Goal: Contribute content

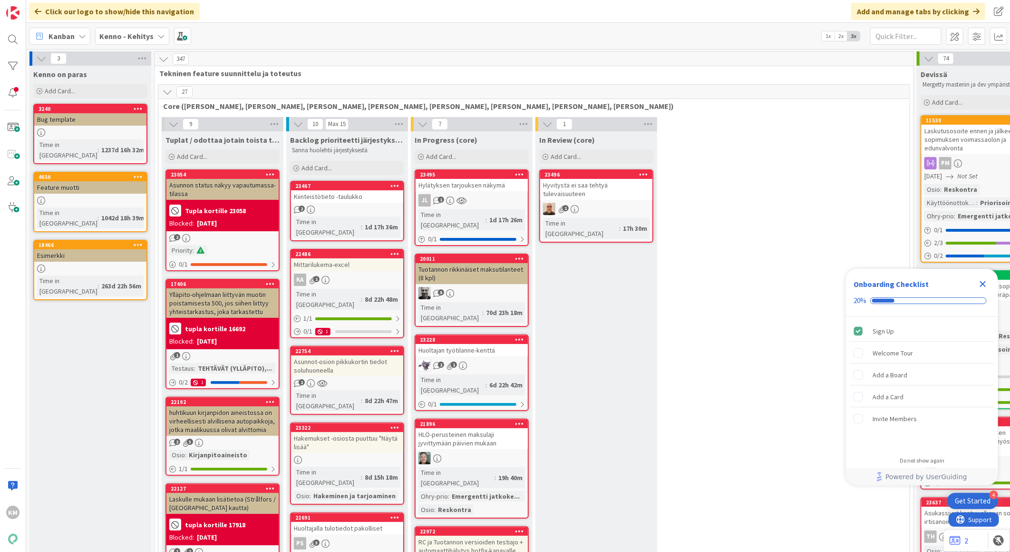
click at [149, 34] on b "Kenno - Kehitys" at bounding box center [126, 36] width 54 height 10
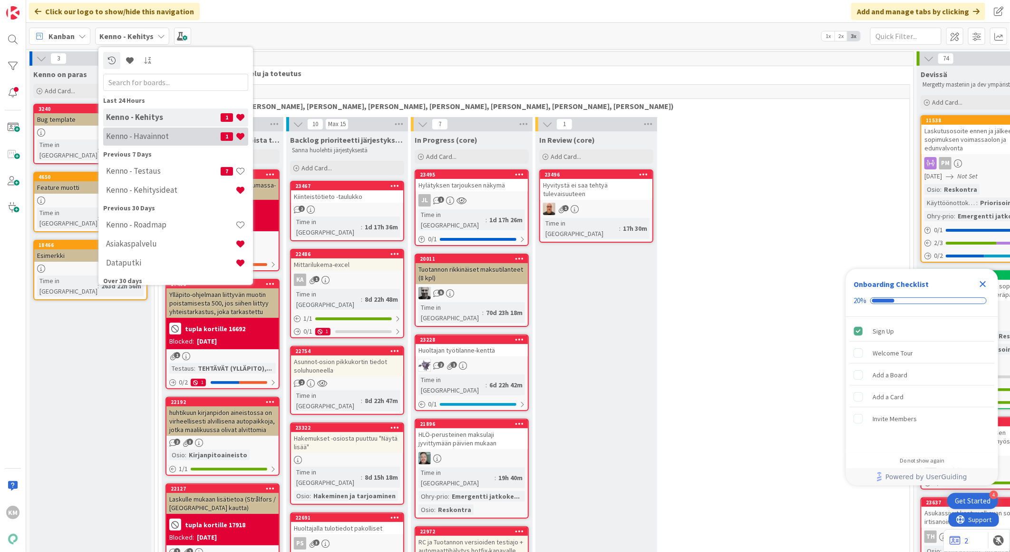
click at [145, 130] on div "Kenno - Havainnot 1" at bounding box center [175, 136] width 145 height 18
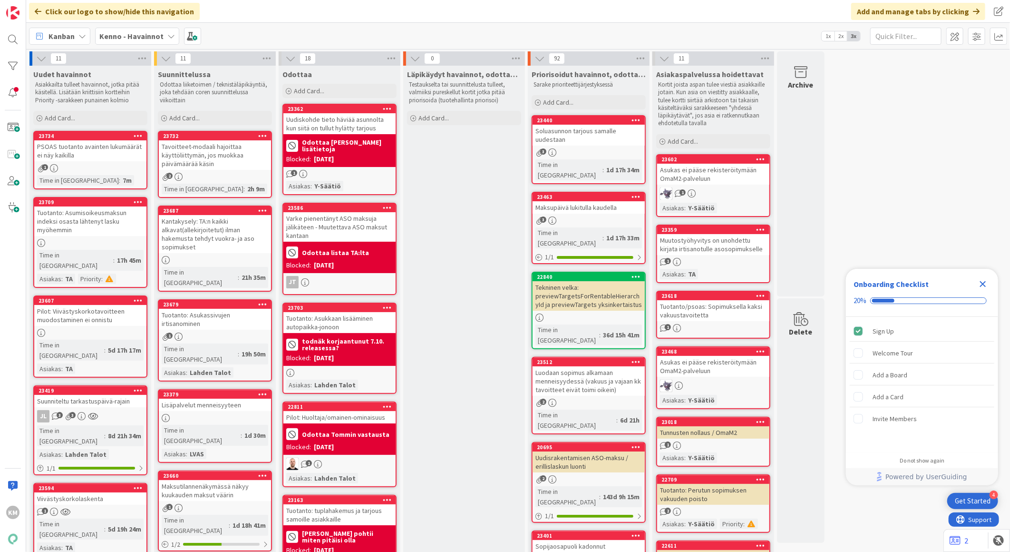
click at [163, 34] on div "Kenno - Havainnot" at bounding box center [137, 36] width 84 height 17
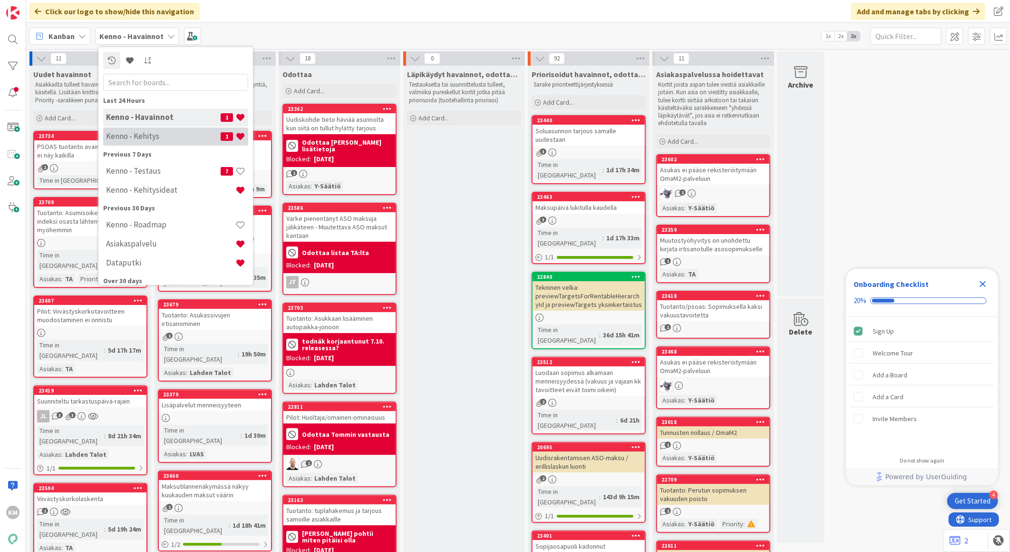
click at [153, 130] on div "Kenno - Kehitys 1" at bounding box center [175, 136] width 145 height 18
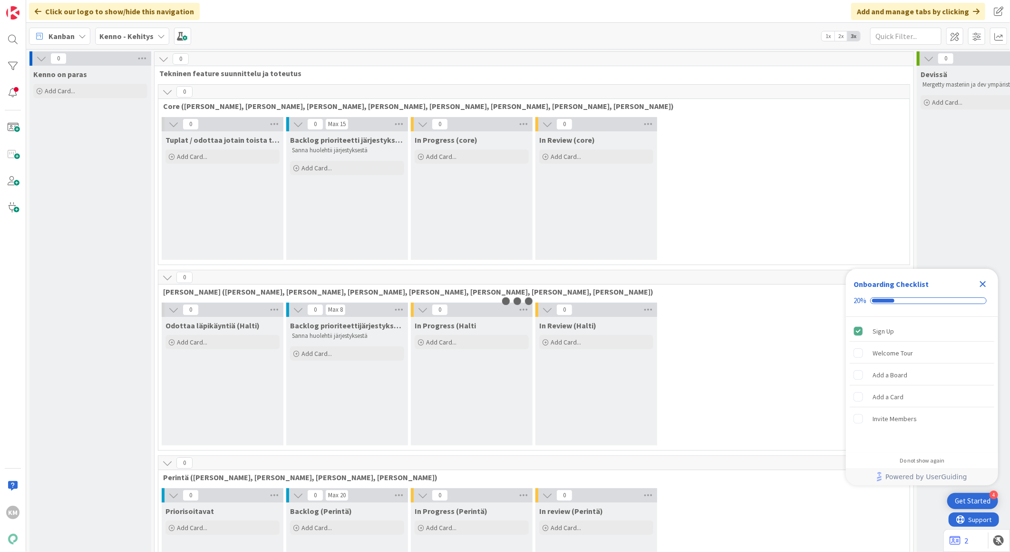
click at [145, 40] on b "Kenno - Kehitys" at bounding box center [126, 36] width 54 height 10
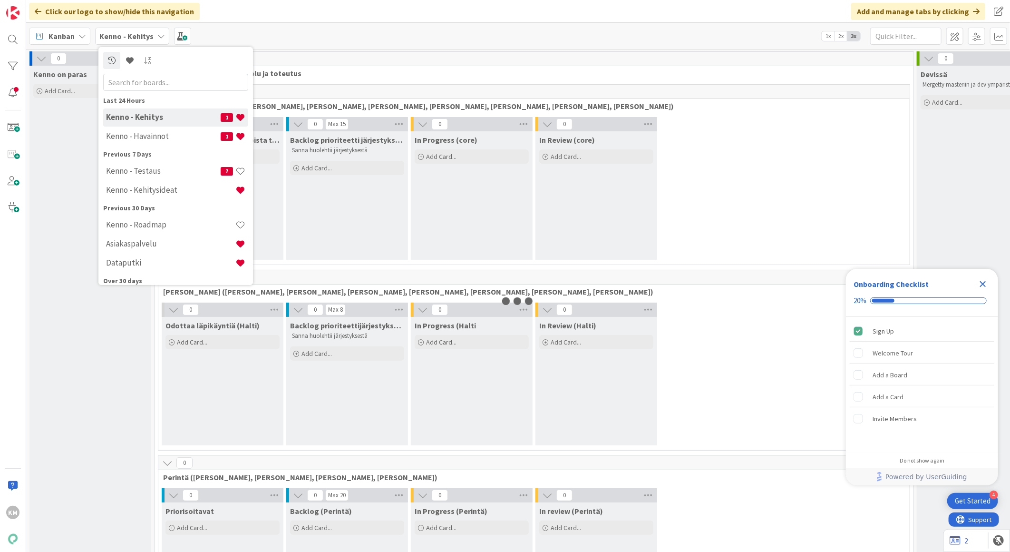
click at [153, 188] on h4 "Kenno - Kehitysideat" at bounding box center [170, 190] width 129 height 10
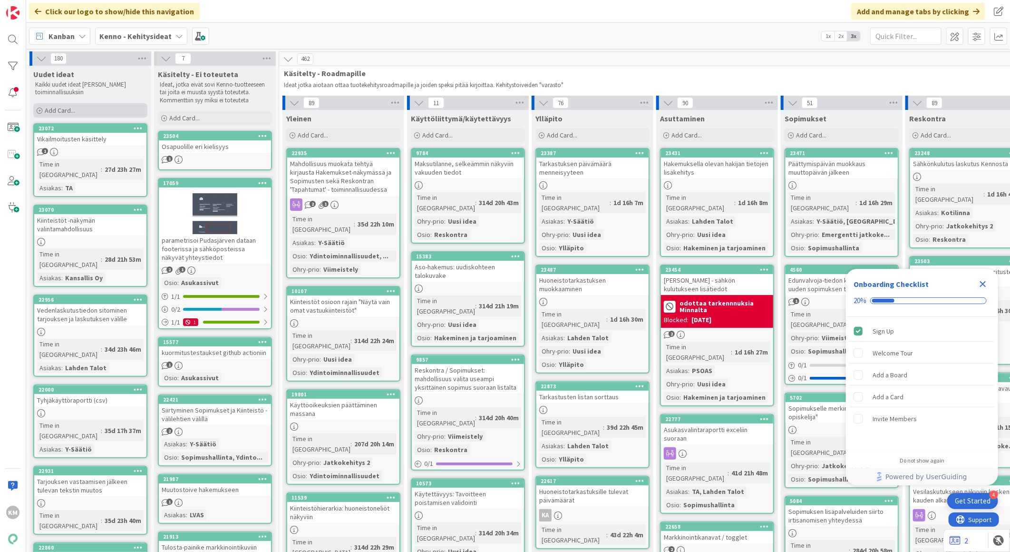
click at [88, 113] on div "Add Card..." at bounding box center [90, 110] width 114 height 14
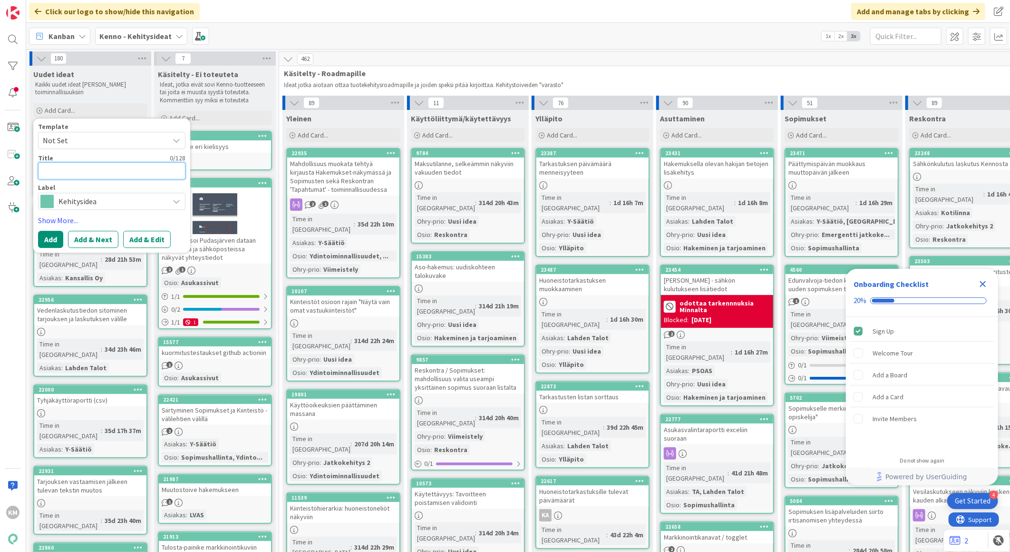
paste textarea "[PERSON_NAME] asunnon näkyminen hakemuksen ehdotuksissa"
type textarea "x"
type textarea "[PERSON_NAME] asunnon näkyminen hakemuksen ehdotuksissa"
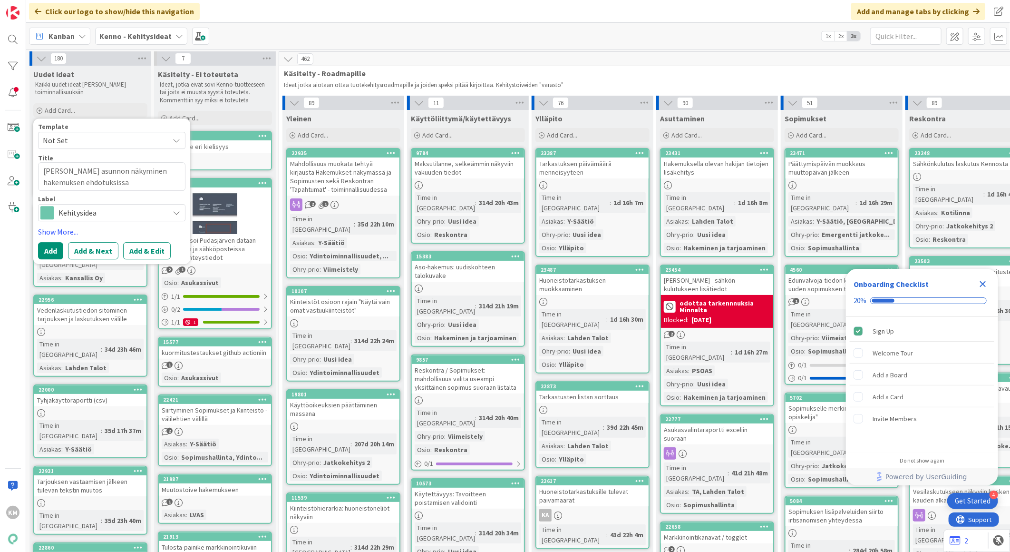
click at [154, 245] on button "Add & Edit" at bounding box center [147, 250] width 48 height 17
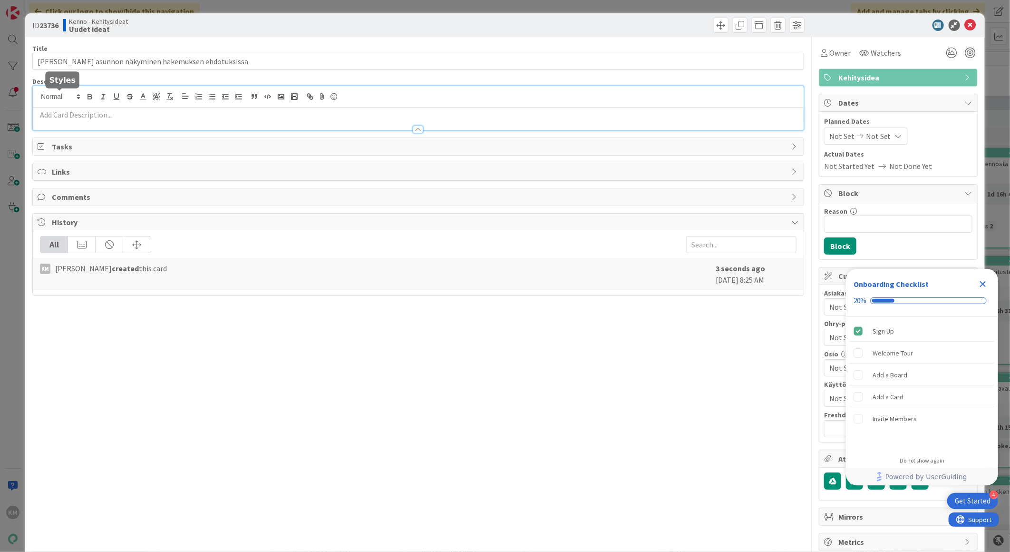
click at [59, 94] on div at bounding box center [418, 108] width 771 height 44
click at [50, 114] on p at bounding box center [418, 114] width 761 height 11
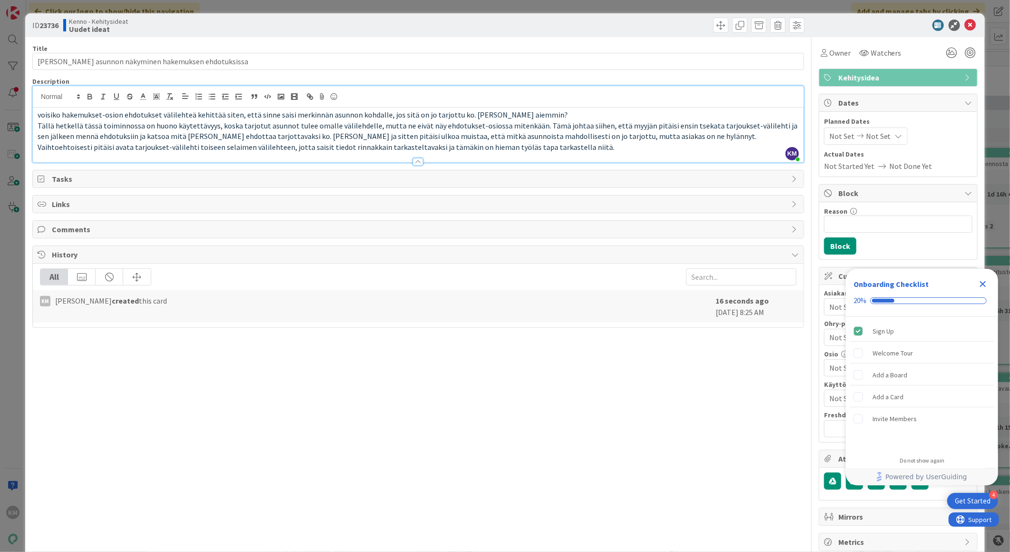
click at [72, 229] on span "Comments" at bounding box center [419, 229] width 735 height 11
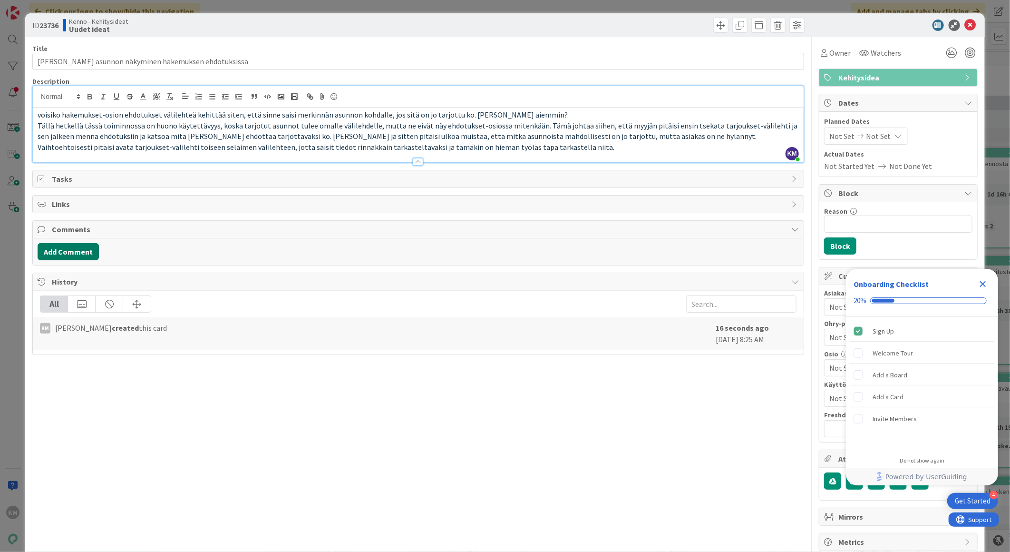
click at [73, 250] on button "Add Comment" at bounding box center [68, 251] width 61 height 17
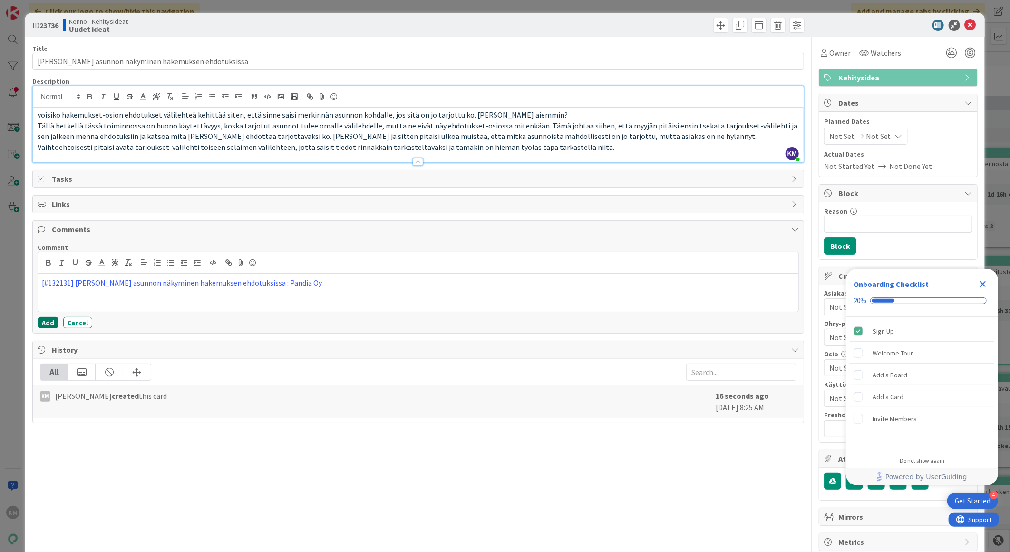
click at [46, 322] on button "Add" at bounding box center [48, 322] width 21 height 11
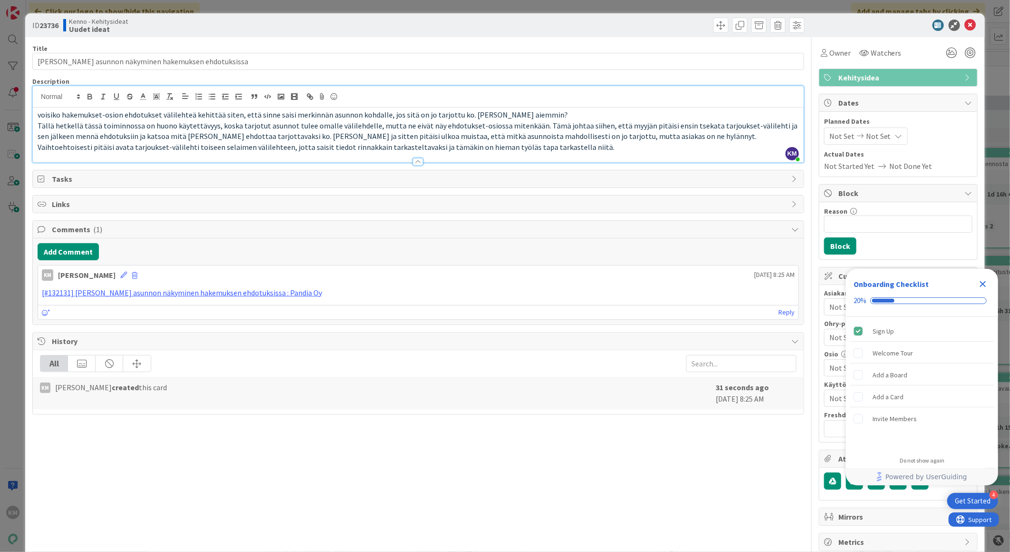
click at [981, 281] on icon "Close Checklist" at bounding box center [983, 284] width 6 height 6
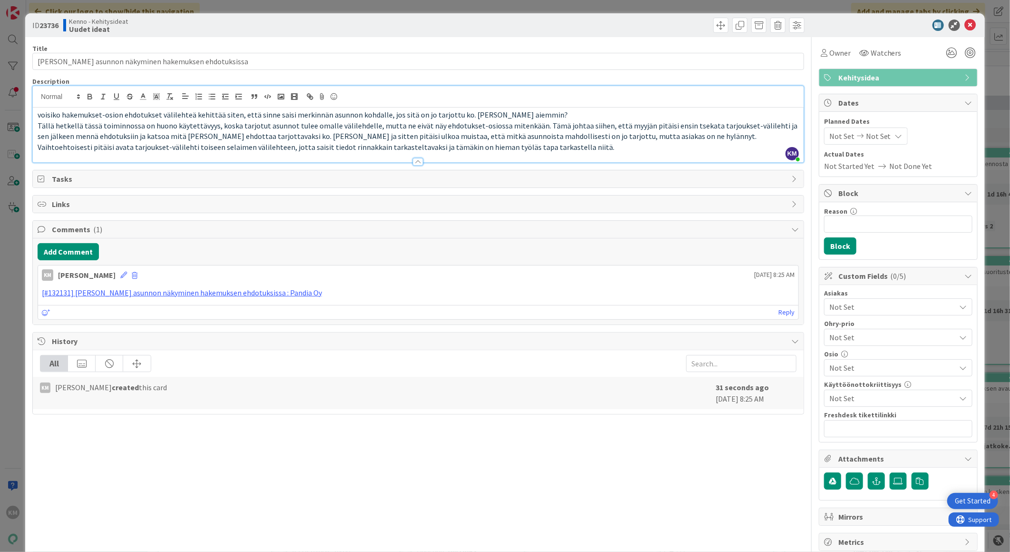
click at [926, 305] on span "Not Set" at bounding box center [892, 306] width 127 height 11
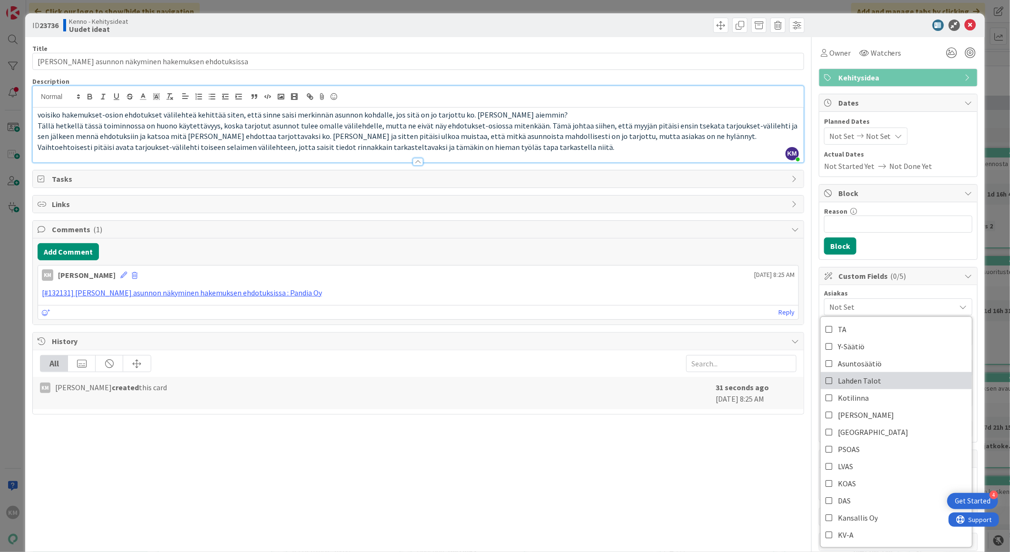
click at [868, 383] on span "Lahden Talot" at bounding box center [859, 380] width 43 height 14
click at [638, 25] on div at bounding box center [613, 25] width 384 height 15
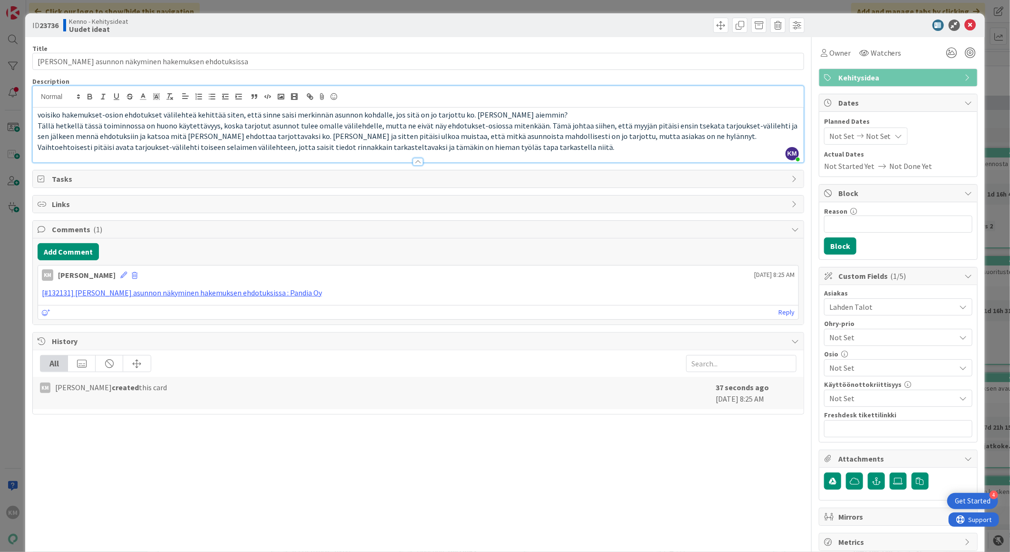
click at [55, 23] on b "23736" at bounding box center [48, 25] width 19 height 10
drag, startPoint x: 56, startPoint y: 24, endPoint x: 89, endPoint y: 31, distance: 34.6
copy b "23736"
click at [965, 27] on icon at bounding box center [970, 25] width 11 height 11
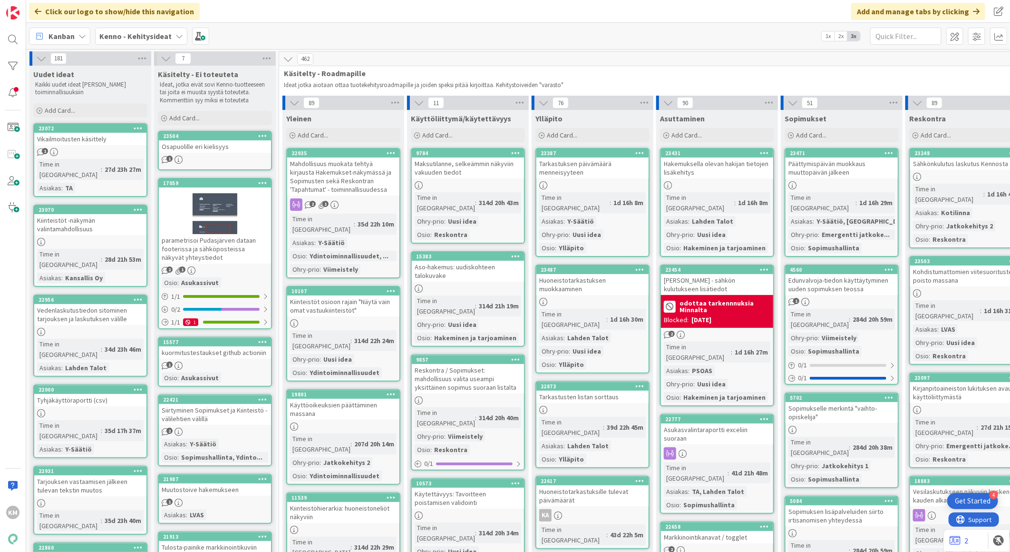
click at [139, 35] on b "Kenno - Kehitysideat" at bounding box center [135, 36] width 72 height 10
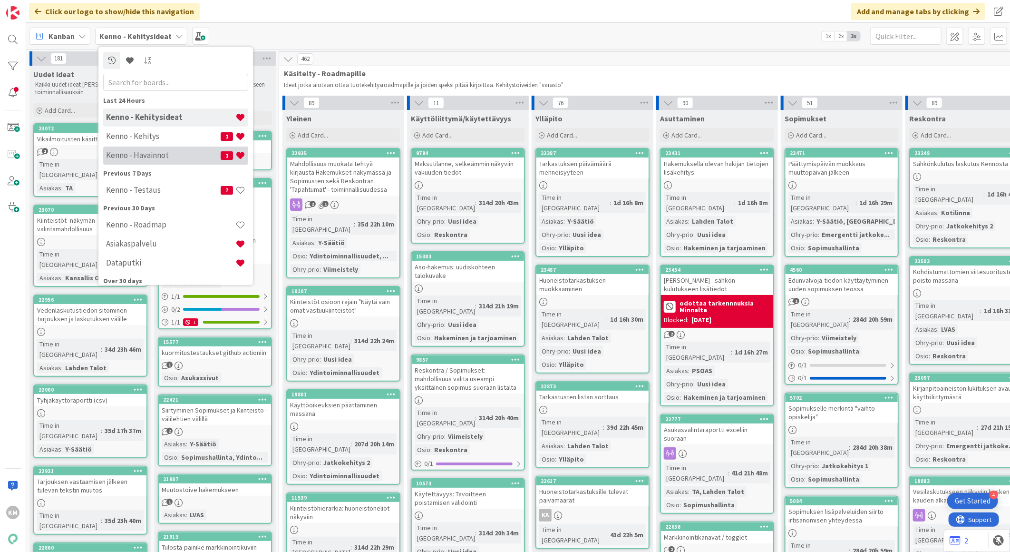
click at [139, 146] on div "Kenno - Havainnot 1" at bounding box center [175, 155] width 145 height 18
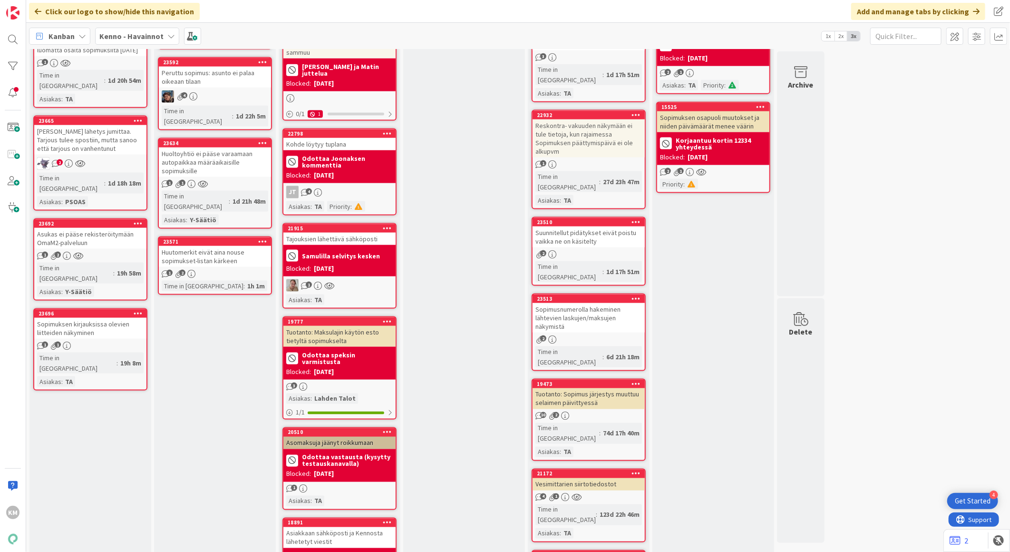
scroll to position [792, 0]
click at [119, 157] on div "2" at bounding box center [90, 163] width 112 height 12
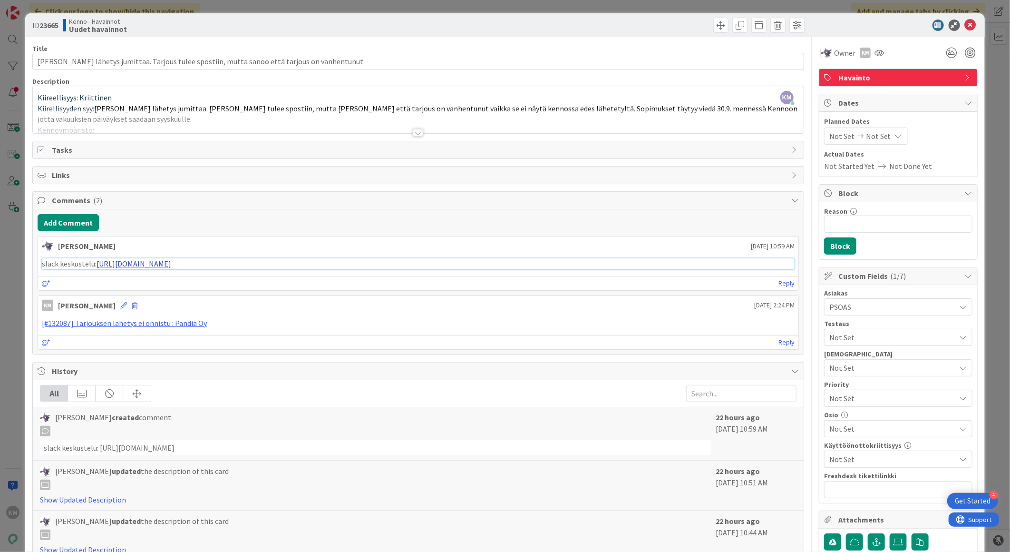
click at [171, 262] on link "[URL][DOMAIN_NAME]" at bounding box center [134, 264] width 75 height 10
click at [172, 322] on link "[#132087] Tarjouksen lähetys ei onnistu : Pandia Oy" at bounding box center [124, 323] width 165 height 10
